Goal: Information Seeking & Learning: Learn about a topic

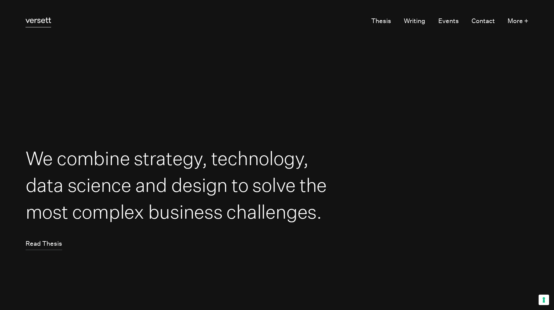
click at [42, 24] on link "Versett" at bounding box center [39, 21] width 26 height 12
click at [45, 247] on link "Read Thesis" at bounding box center [44, 244] width 37 height 12
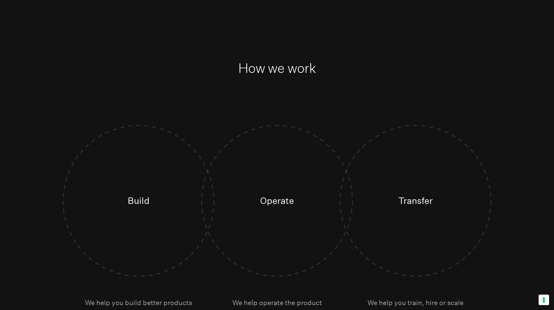
scroll to position [1742, 0]
click at [292, 194] on h4 "Operate" at bounding box center [277, 200] width 138 height 138
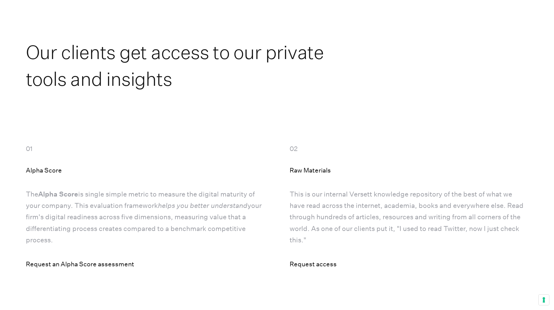
scroll to position [2373, 0]
click at [292, 54] on h2 "Our clients get access to our private tools and insights" at bounding box center [179, 65] width 306 height 54
click at [55, 171] on h5 "Alpha Score" at bounding box center [44, 170] width 36 height 10
click at [300, 168] on h5 "Raw Materials" at bounding box center [310, 170] width 41 height 10
click at [296, 148] on div "02" at bounding box center [294, 147] width 8 height 11
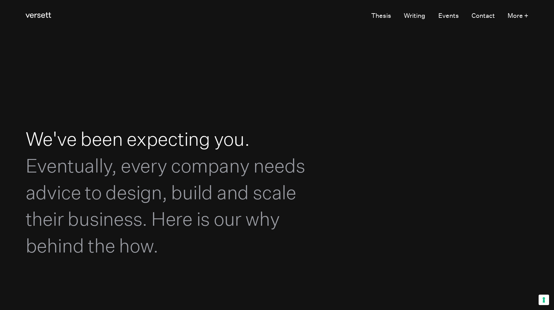
scroll to position [0, 0]
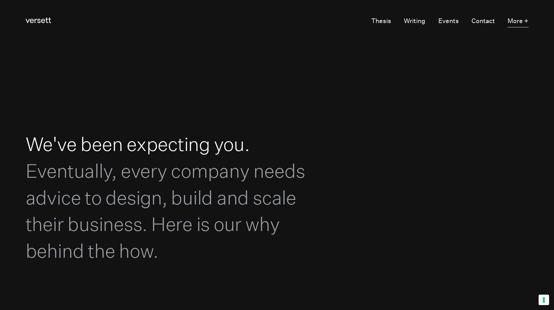
click at [515, 20] on button "More +" at bounding box center [517, 21] width 21 height 12
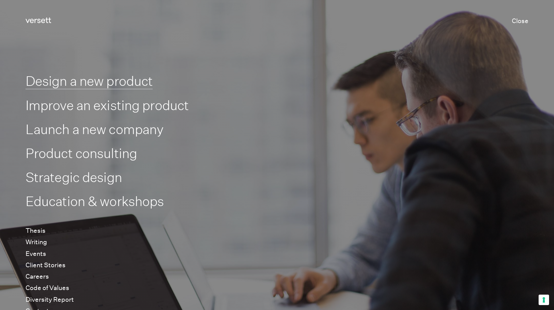
click at [100, 82] on link "Design a new product" at bounding box center [89, 81] width 127 height 16
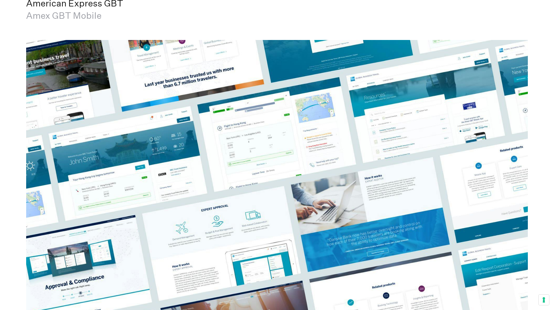
scroll to position [2788, 0]
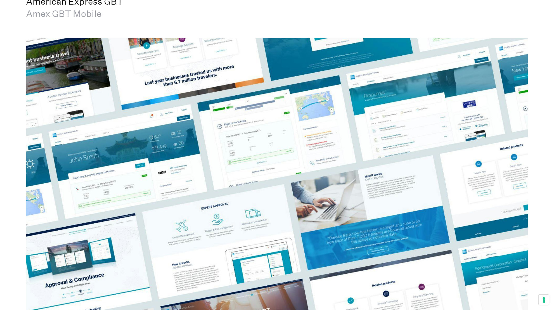
click at [287, 162] on img at bounding box center [277, 179] width 502 height 282
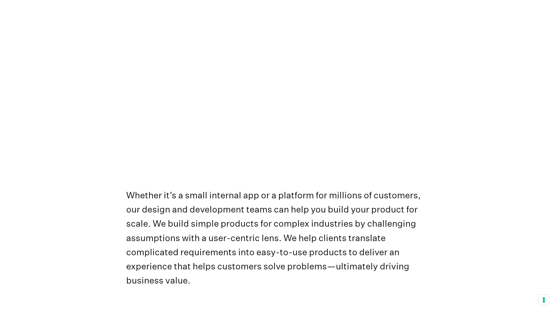
scroll to position [0, 0]
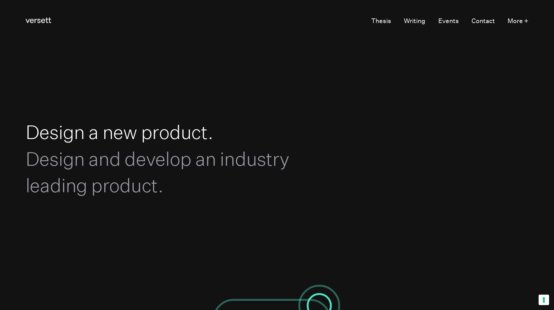
click at [158, 160] on span "Design and develop an industry leading product." at bounding box center [158, 172] width 264 height 49
click at [424, 18] on link "Writing" at bounding box center [415, 21] width 22 height 12
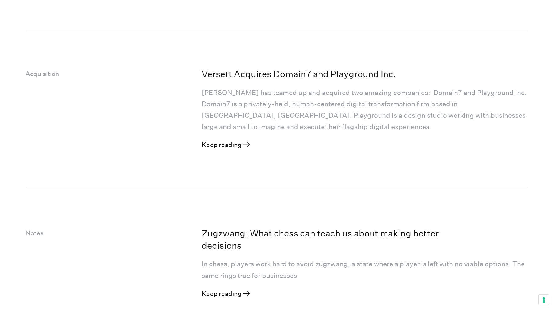
scroll to position [406, 0]
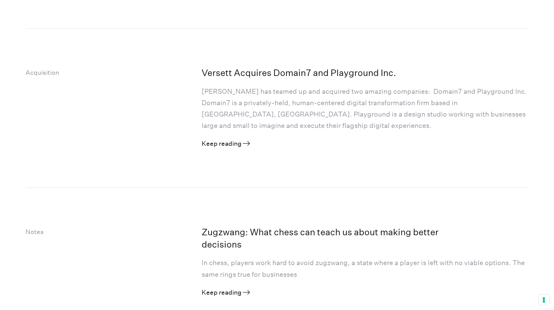
click at [230, 144] on link "Keep reading Learn more" at bounding box center [226, 144] width 48 height 8
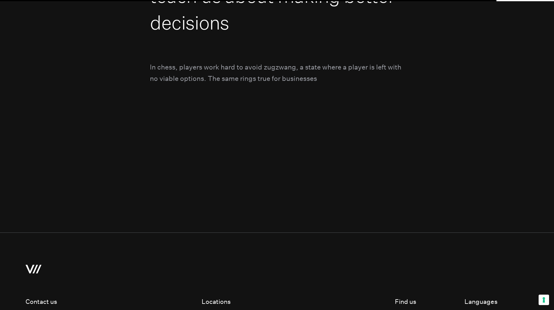
scroll to position [1330, 0]
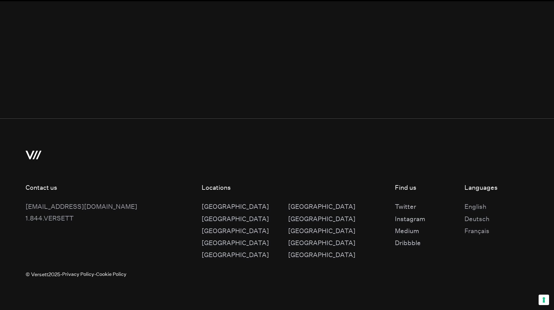
click at [32, 160] on div at bounding box center [277, 141] width 503 height 44
click at [32, 156] on icon at bounding box center [34, 155] width 16 height 9
click at [54, 273] on small "© Versett 2025" at bounding box center [43, 281] width 35 height 24
click at [464, 208] on div "English" at bounding box center [476, 206] width 25 height 11
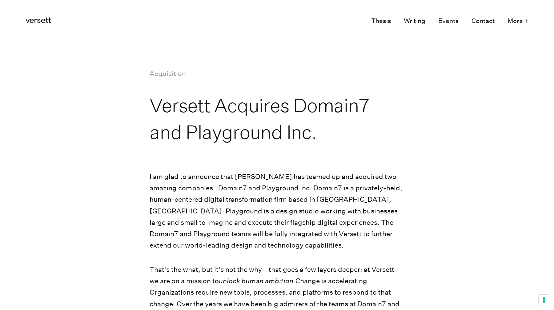
click at [26, 22] on icon "Versett" at bounding box center [39, 21] width 26 height 6
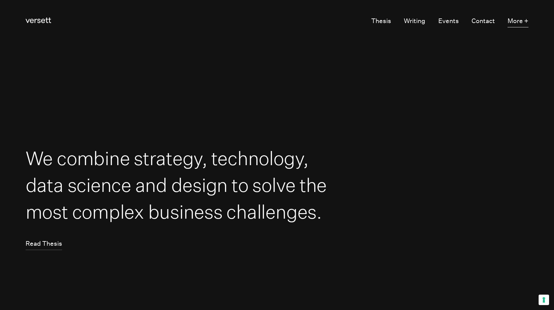
click at [514, 19] on button "More +" at bounding box center [517, 21] width 21 height 12
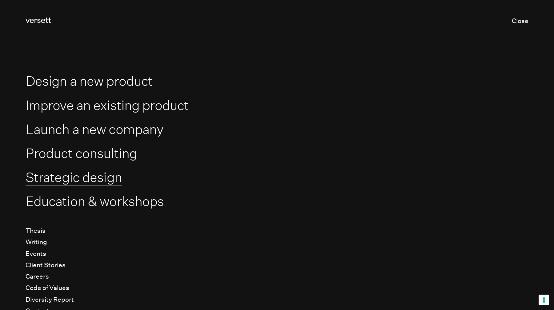
click at [95, 179] on link "Strategic design" at bounding box center [74, 178] width 96 height 16
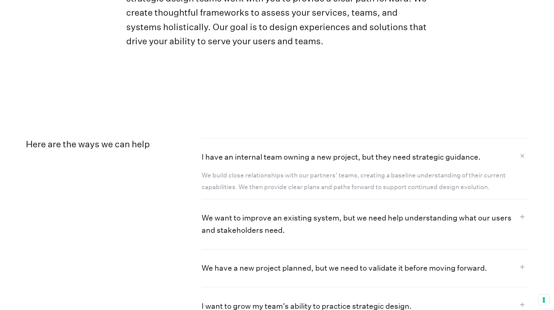
scroll to position [554, 0]
